Goal: Information Seeking & Learning: Learn about a topic

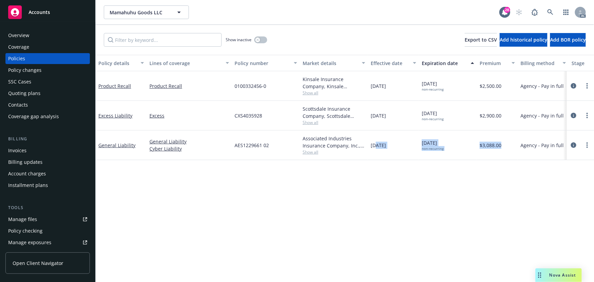
drag, startPoint x: 375, startPoint y: 276, endPoint x: 514, endPoint y: 275, distance: 138.2
click at [514, 275] on div "Policy details Lines of coverage Policy number Market details Effective date Ex…" at bounding box center [345, 168] width 498 height 227
click at [393, 225] on div "Policy details Lines of coverage Policy number Market details Effective date Ex…" at bounding box center [345, 168] width 498 height 227
